Goal: Task Accomplishment & Management: Manage account settings

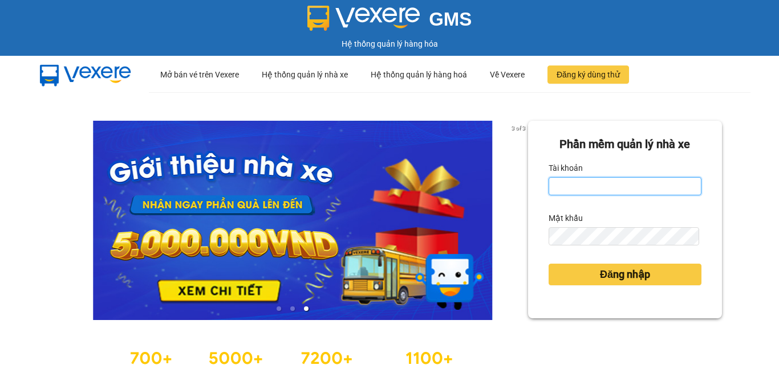
click at [570, 188] on input "Tài khoản" at bounding box center [624, 186] width 153 height 18
type input "trong.minhtam"
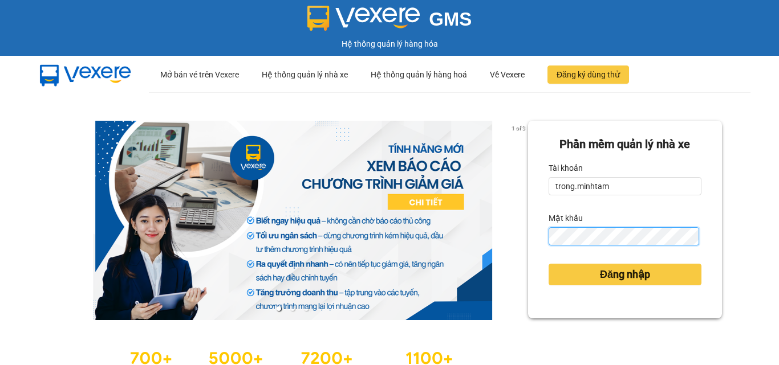
click at [548, 264] on button "Đăng nhập" at bounding box center [624, 275] width 153 height 22
